Goal: Task Accomplishment & Management: Manage account settings

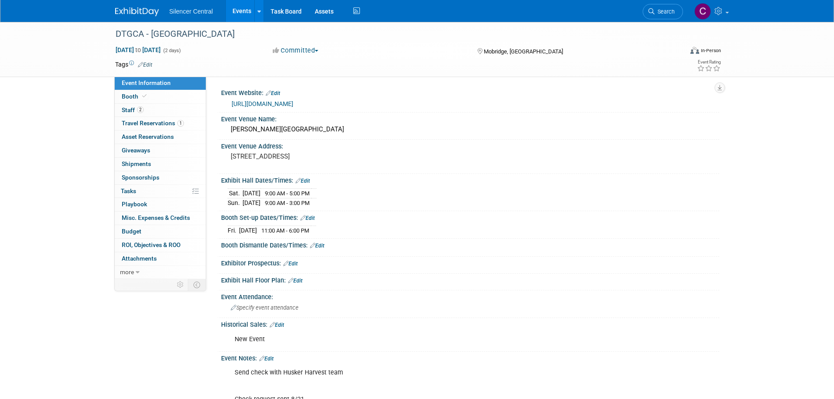
click at [137, 12] on img at bounding box center [137, 11] width 44 height 9
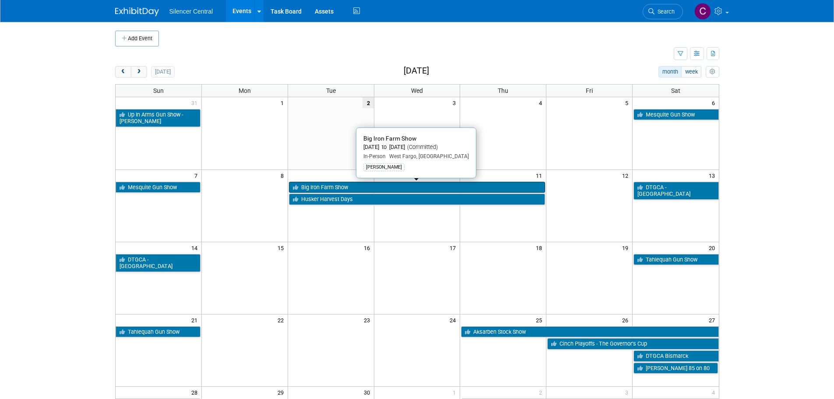
click at [324, 186] on link "Big Iron Farm Show" at bounding box center [417, 187] width 257 height 11
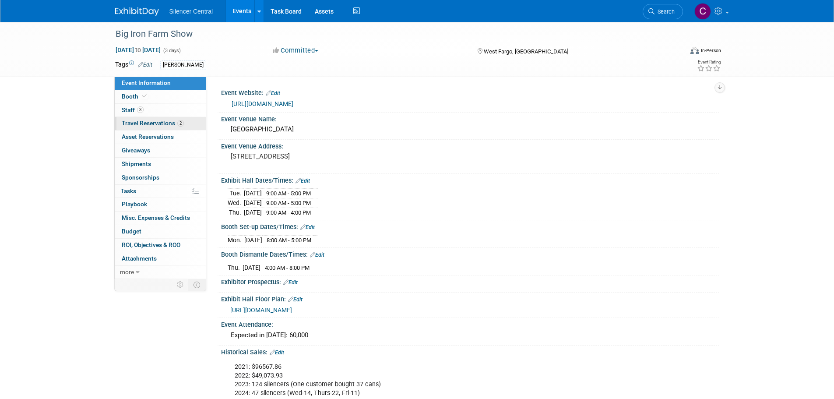
click at [153, 120] on span "Travel Reservations 2" at bounding box center [153, 123] width 62 height 7
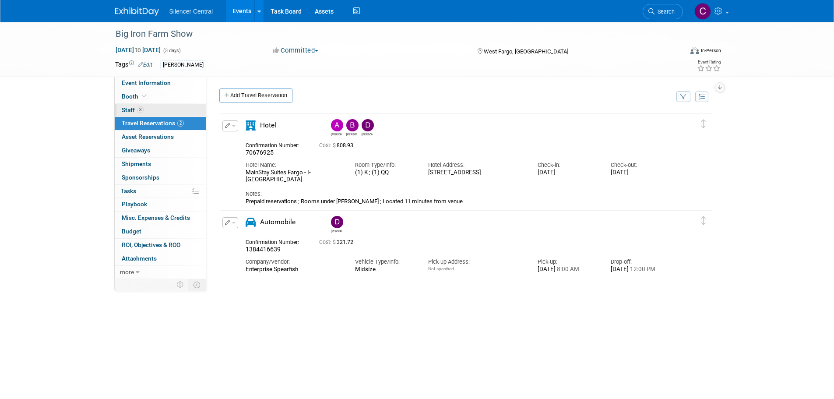
click at [163, 115] on link "3 Staff 3" at bounding box center [160, 110] width 91 height 13
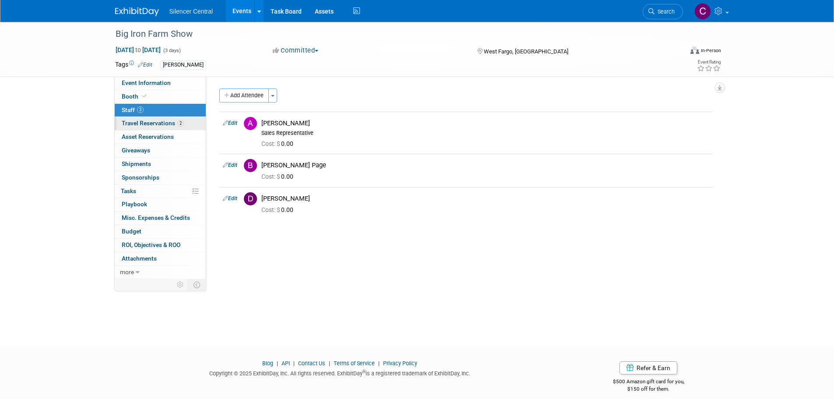
click at [141, 118] on link "2 Travel Reservations 2" at bounding box center [160, 123] width 91 height 13
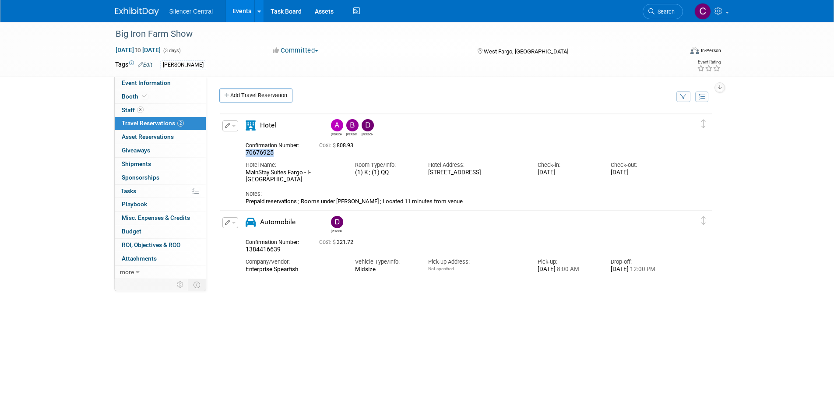
drag, startPoint x: 276, startPoint y: 153, endPoint x: 223, endPoint y: 154, distance: 53.0
click at [223, 154] on div "Edit Reservation Andrew Billee" at bounding box center [459, 162] width 478 height 85
copy span "70676925"
click at [223, 127] on button "button" at bounding box center [230, 125] width 16 height 11
click at [248, 144] on button "Edit Reservation" at bounding box center [260, 141] width 74 height 13
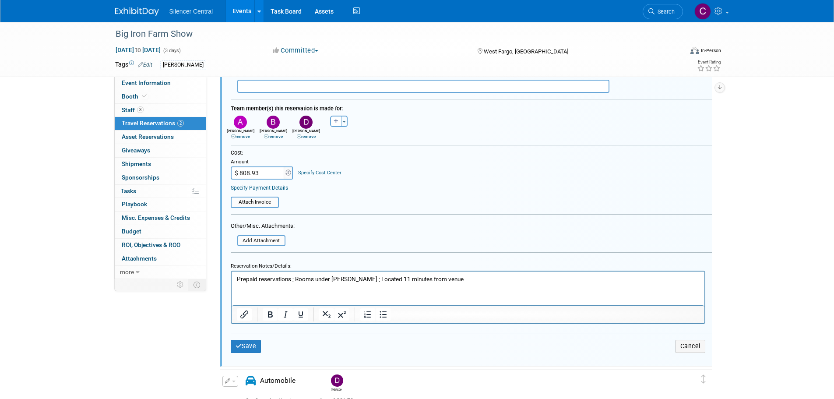
scroll to position [322, 0]
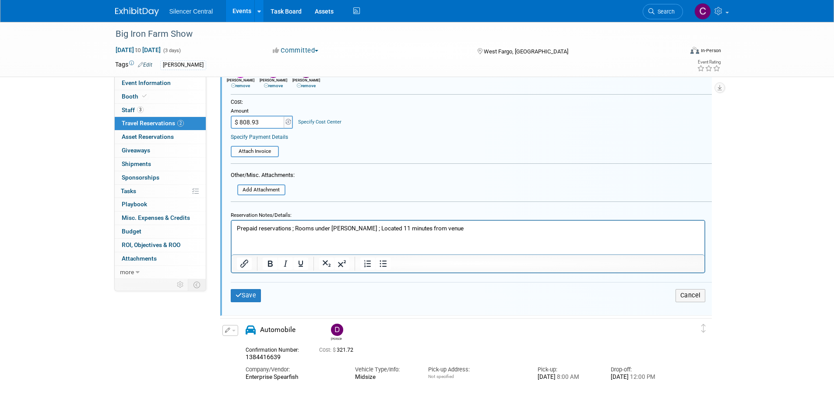
click at [243, 232] on html "Prepaid reservations ; Rooms under Cade Cox ; Located 11 minutes from venue" at bounding box center [467, 227] width 473 height 12
click at [457, 227] on p "Prepaid reservations ; Rooms under Cade Cox ; Located 11 minutes from venue" at bounding box center [467, 228] width 463 height 8
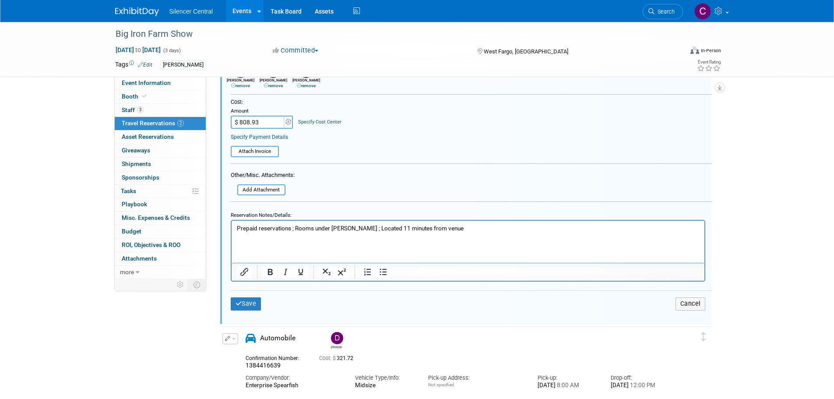
click at [245, 241] on html "Prepaid reservations ; Rooms under Cade Cox ; Located 11 minutes from venue" at bounding box center [467, 231] width 473 height 20
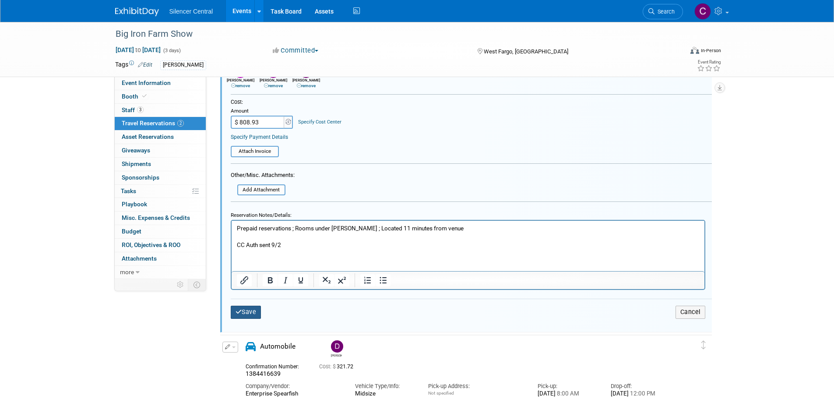
click at [250, 316] on button "Save" at bounding box center [246, 312] width 31 height 13
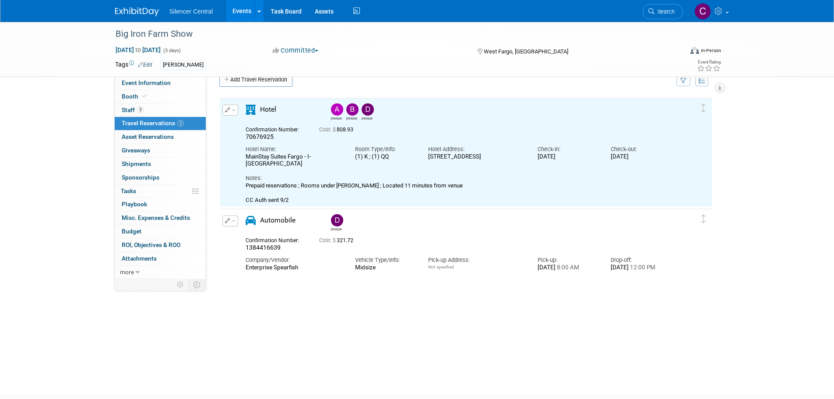
scroll to position [0, 0]
